Goal: Navigation & Orientation: Find specific page/section

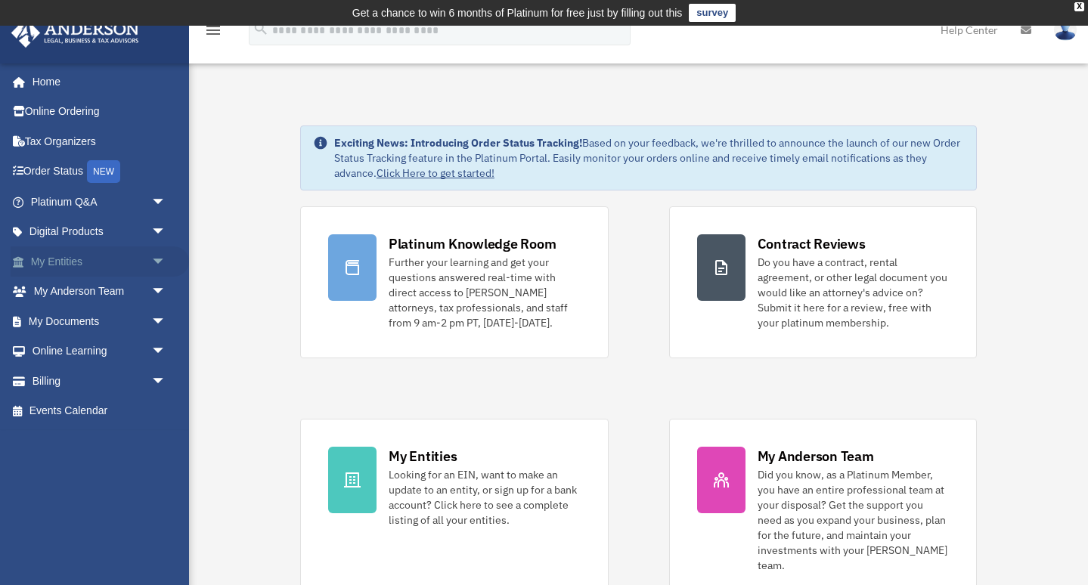
click at [61, 262] on link "My Entities arrow_drop_down" at bounding box center [100, 262] width 178 height 30
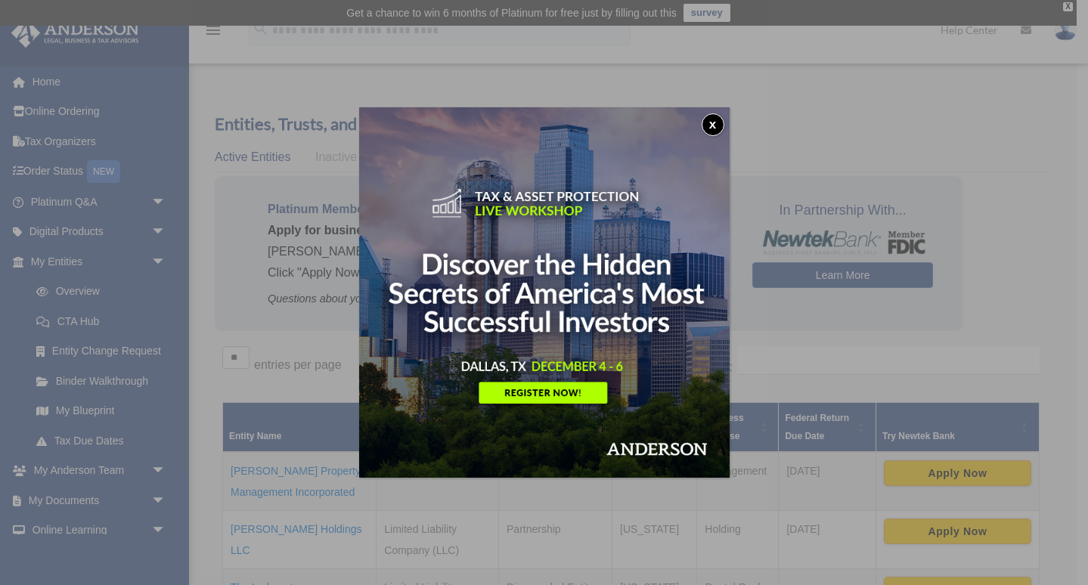
click at [712, 123] on button "x" at bounding box center [713, 124] width 23 height 23
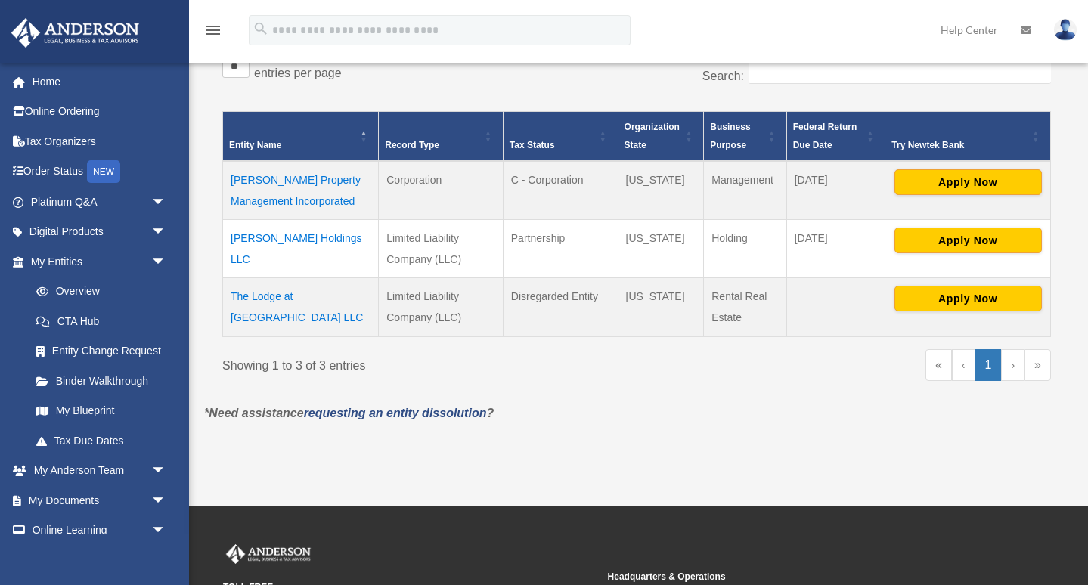
scroll to position [292, 0]
click at [1068, 36] on img at bounding box center [1065, 30] width 23 height 22
click at [1069, 24] on img at bounding box center [1065, 30] width 23 height 22
click at [1023, 29] on icon at bounding box center [1026, 30] width 11 height 11
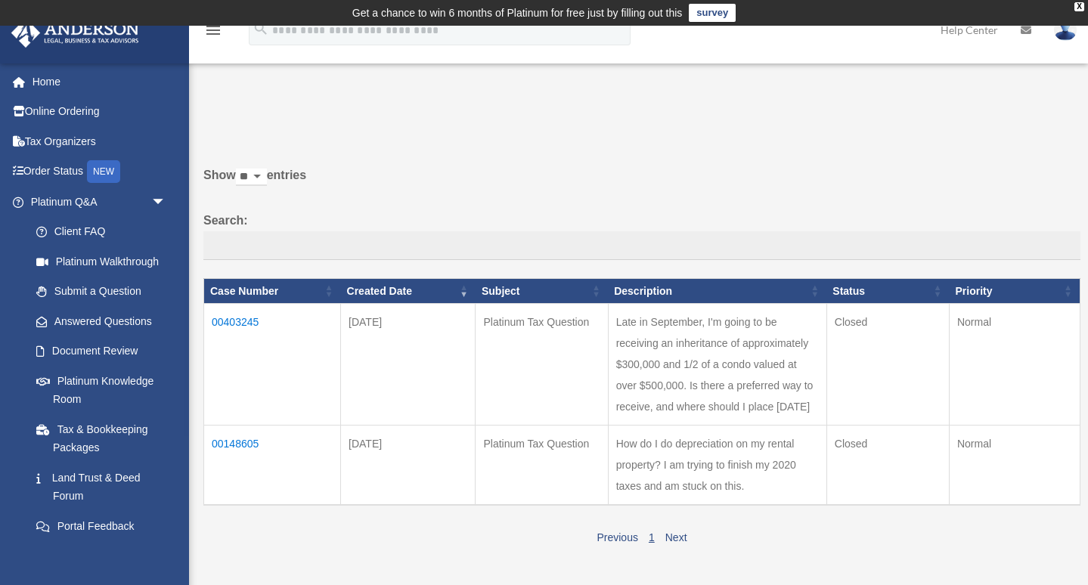
click at [1064, 33] on img at bounding box center [1065, 30] width 23 height 22
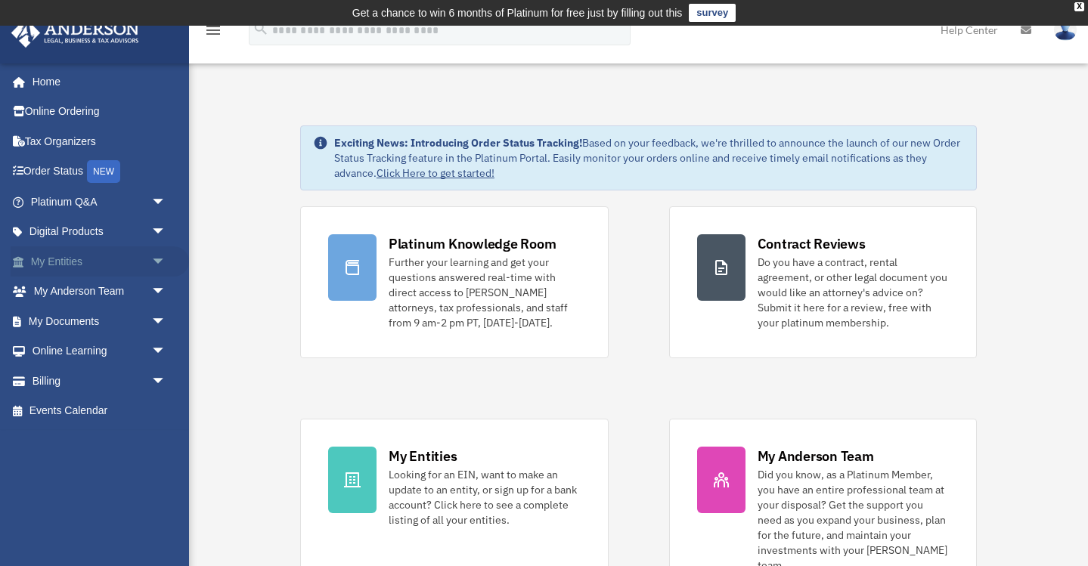
click at [64, 258] on link "My Entities arrow_drop_down" at bounding box center [100, 262] width 178 height 30
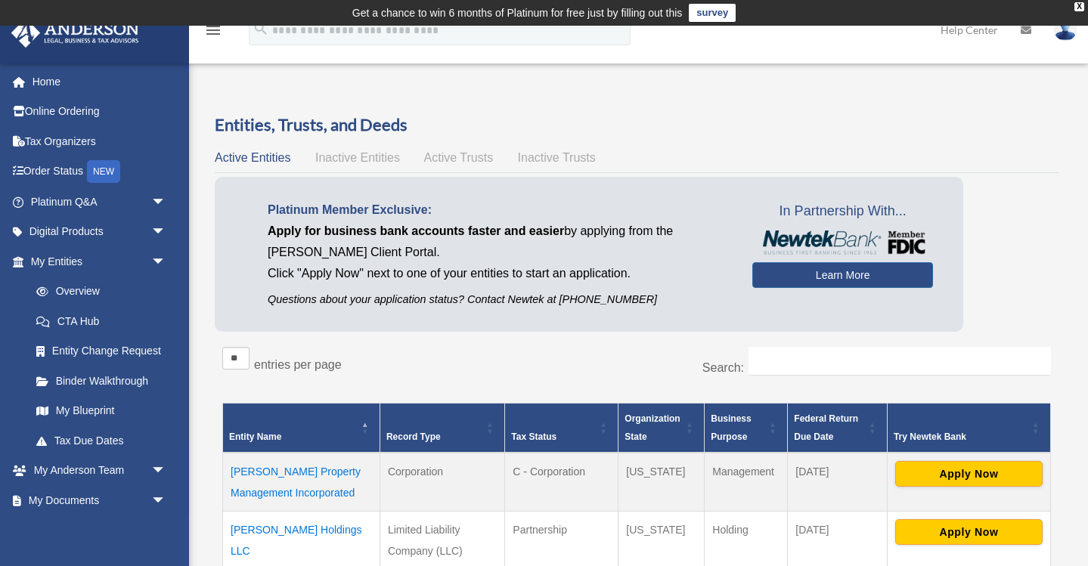
click at [458, 158] on span "Active Trusts" at bounding box center [459, 157] width 70 height 13
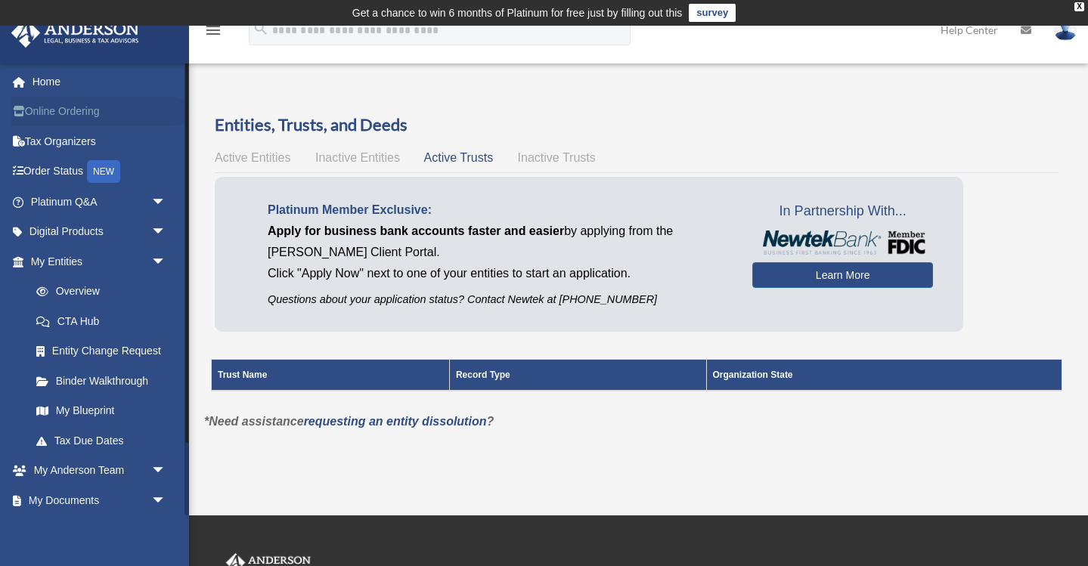
click at [66, 110] on link "Online Ordering" at bounding box center [100, 112] width 178 height 30
